Goal: Find specific page/section: Find specific page/section

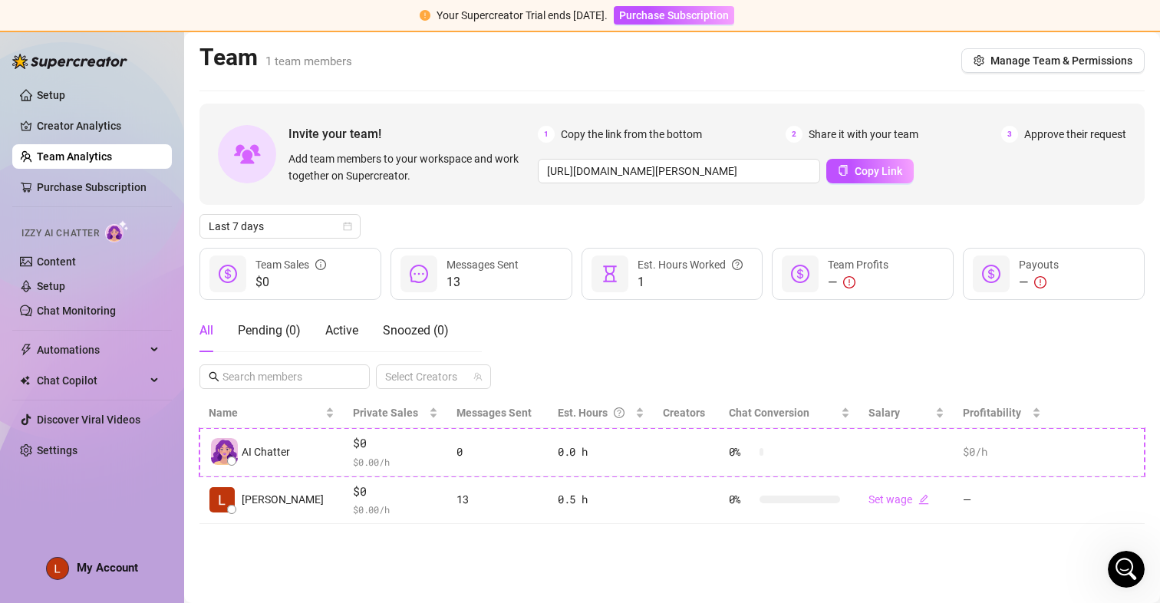
scroll to position [955, 0]
click at [1120, 577] on div "Open Intercom Messenger" at bounding box center [1126, 569] width 51 height 51
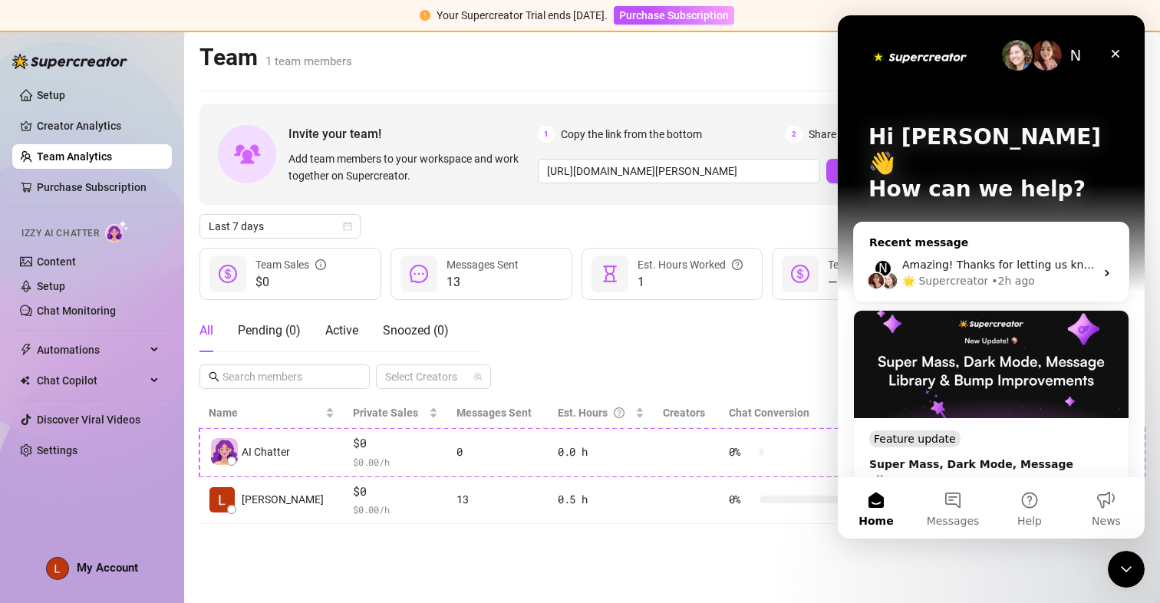
click at [966, 273] on div "🌟 Supercreator" at bounding box center [945, 281] width 86 height 16
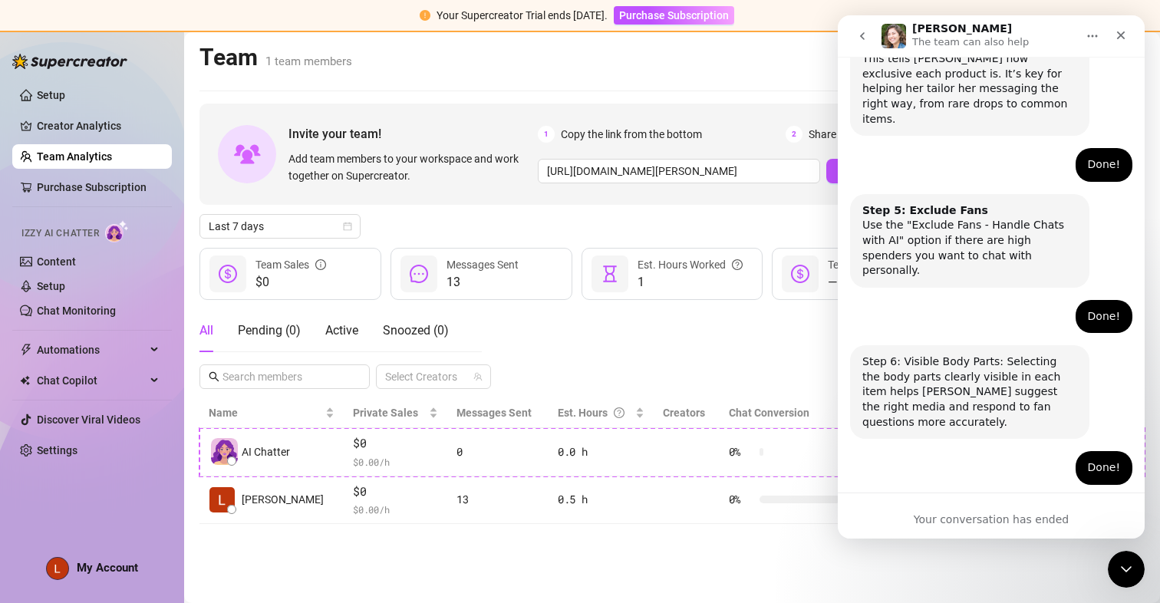
click at [866, 33] on icon "go back" at bounding box center [862, 36] width 12 height 12
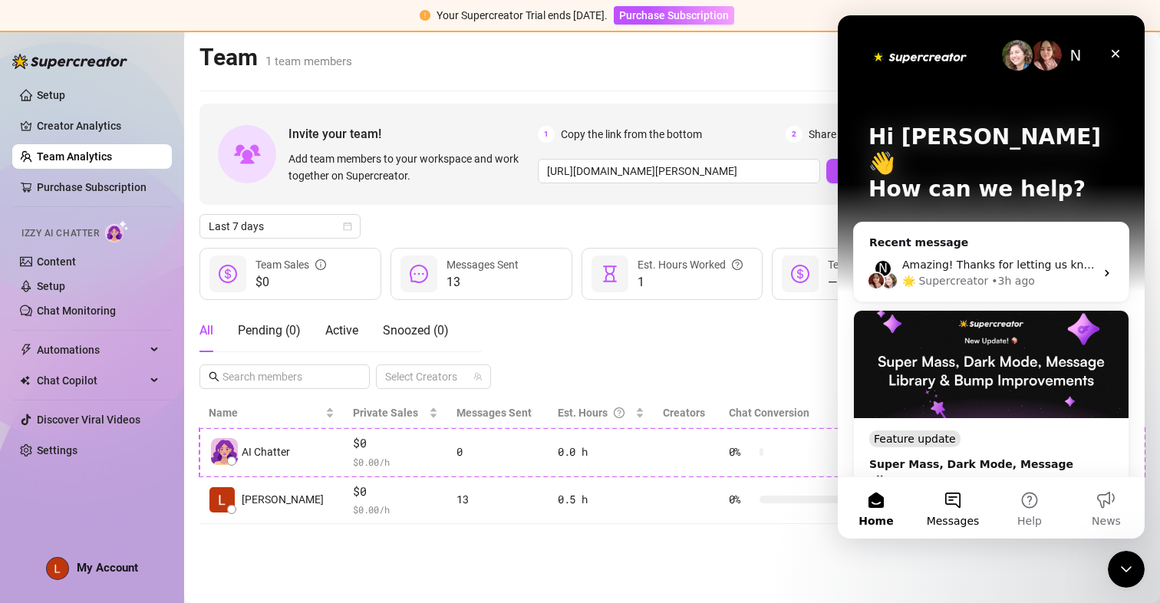
scroll to position [0, 0]
click at [949, 506] on button "Messages" at bounding box center [953, 507] width 77 height 61
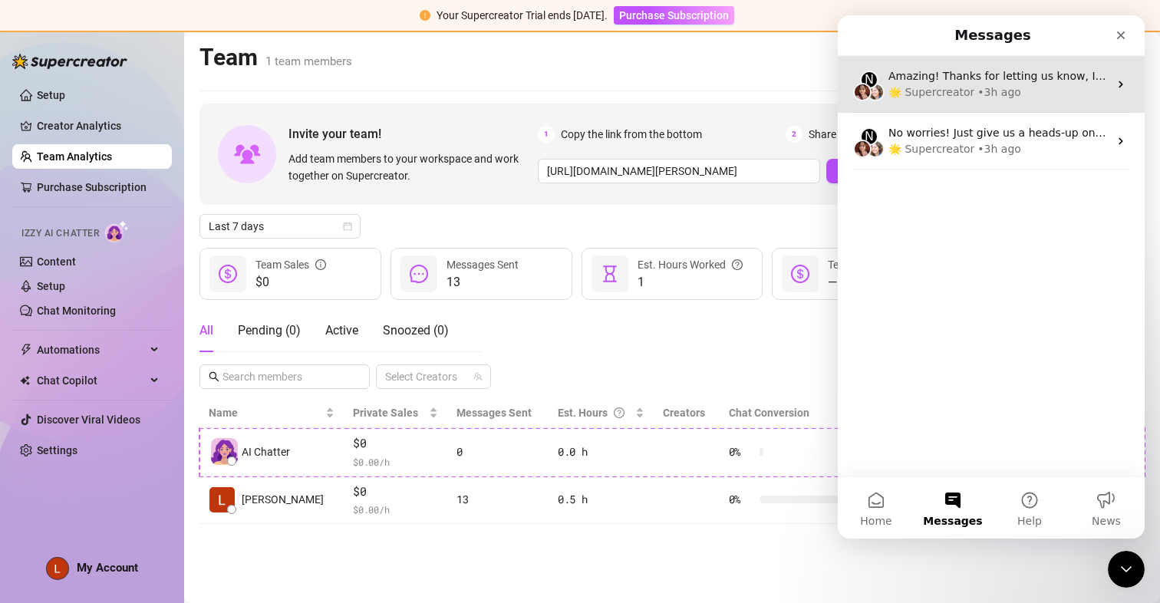
click at [1050, 107] on div "N Amazing! Thanks for letting us know, I’ll review your bio now and make sure e…" at bounding box center [991, 84] width 307 height 57
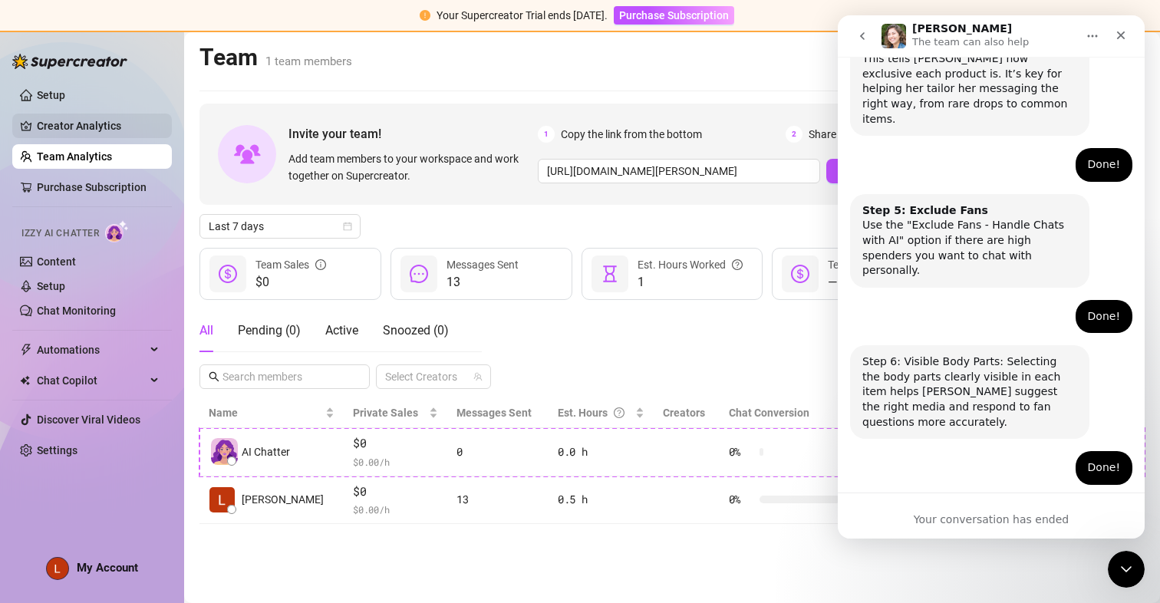
click at [104, 138] on link "Creator Analytics" at bounding box center [98, 126] width 123 height 25
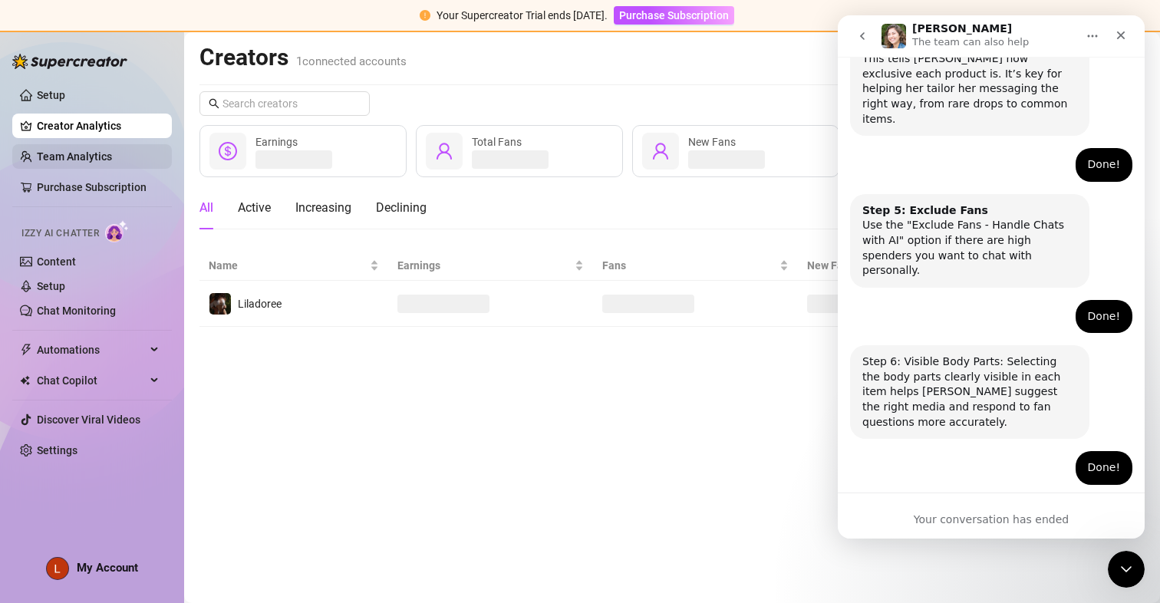
click at [99, 156] on link "Team Analytics" at bounding box center [74, 156] width 75 height 12
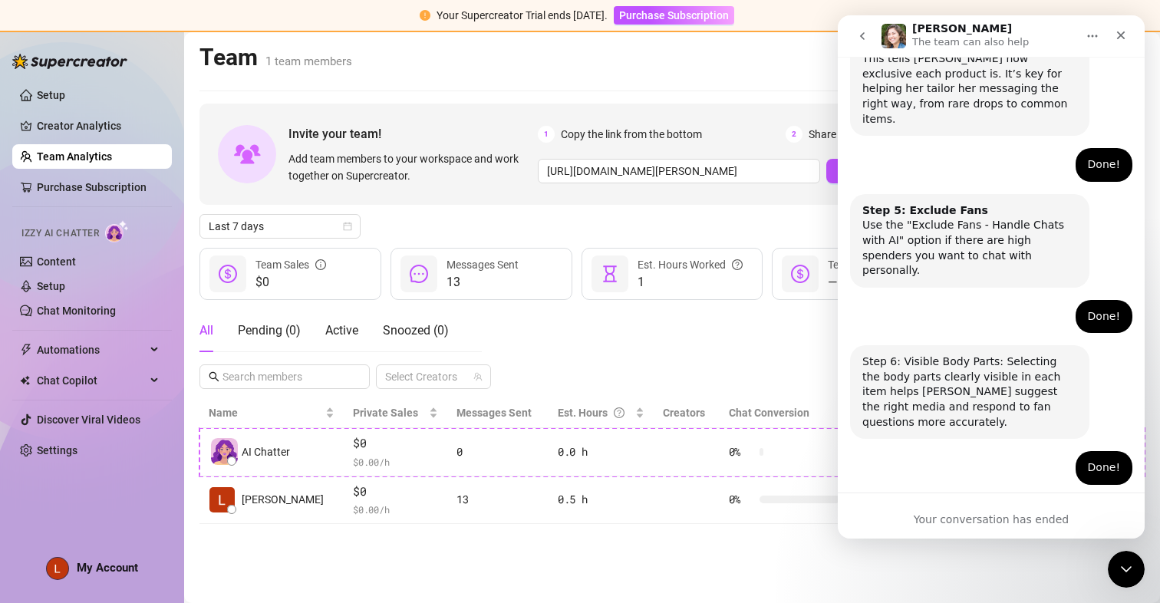
click at [444, 215] on div "Last 7 days" at bounding box center [672, 226] width 945 height 25
